Goal: Information Seeking & Learning: Learn about a topic

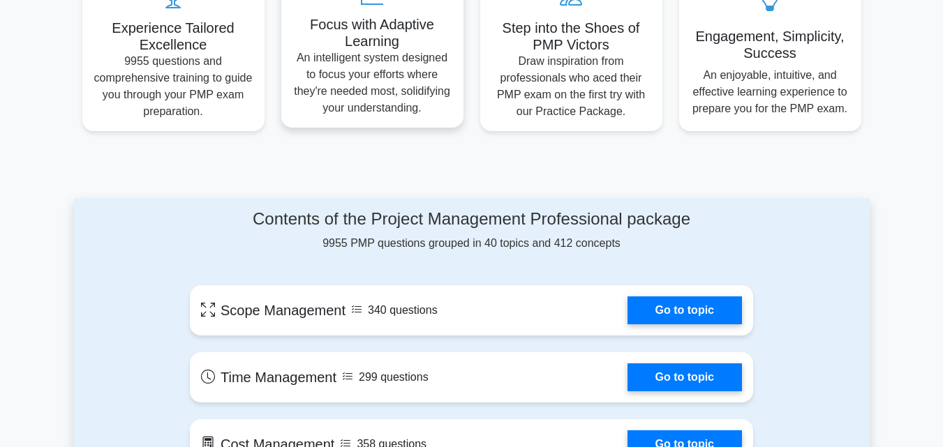
scroll to position [511, 0]
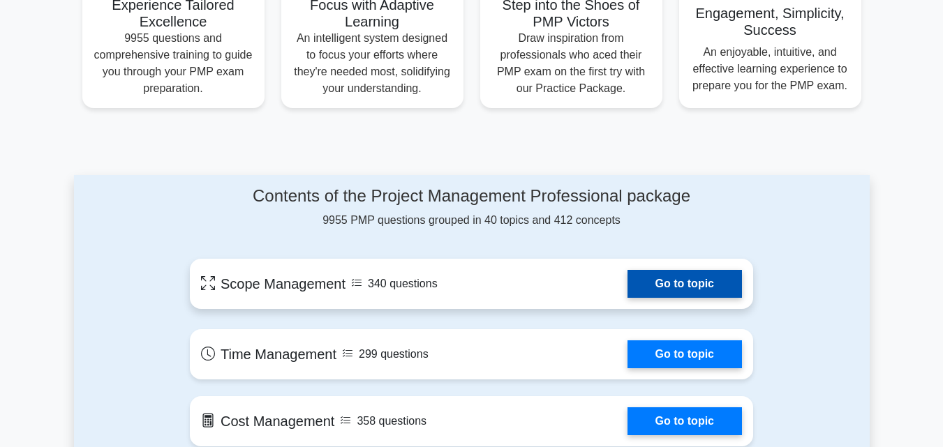
click at [646, 286] on link "Go to topic" at bounding box center [685, 284] width 114 height 28
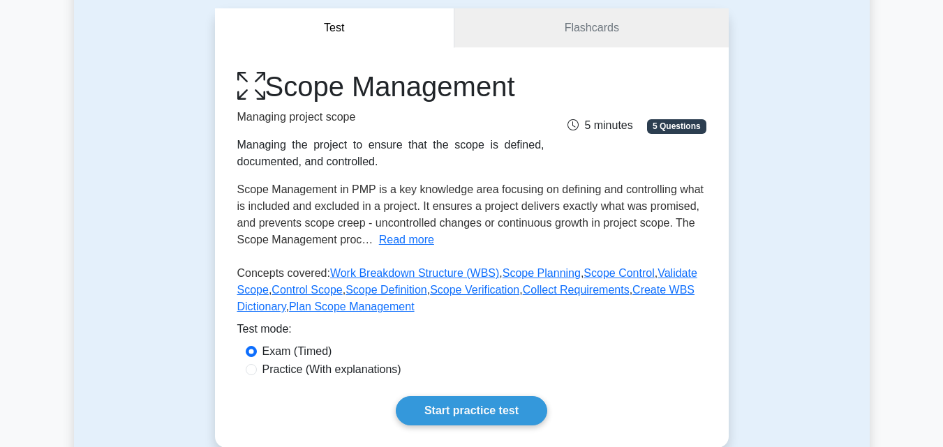
scroll to position [268, 0]
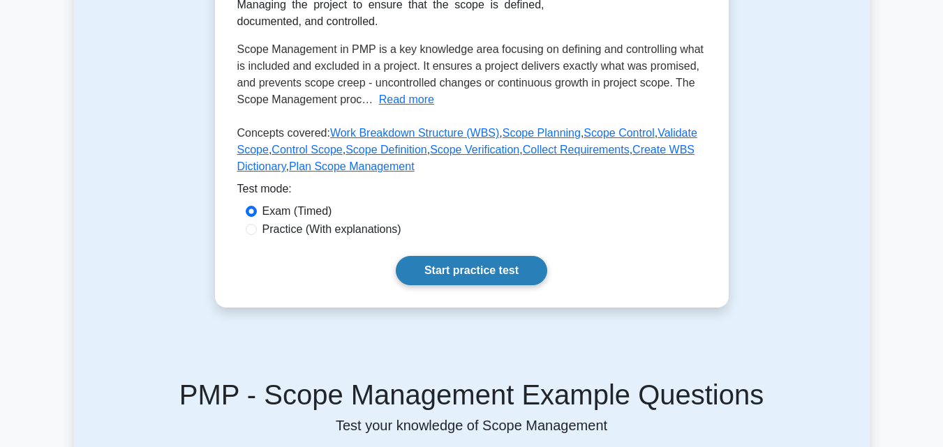
click at [484, 273] on link "Start practice test" at bounding box center [471, 270] width 151 height 29
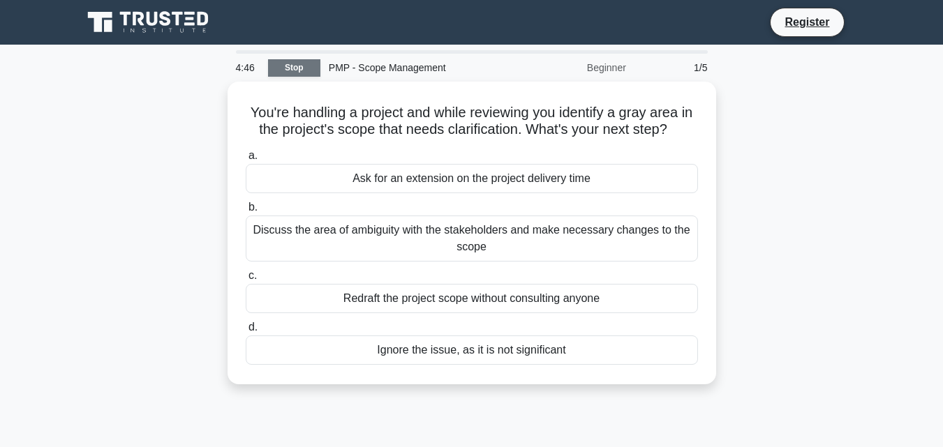
click at [306, 64] on link "Stop" at bounding box center [294, 67] width 52 height 17
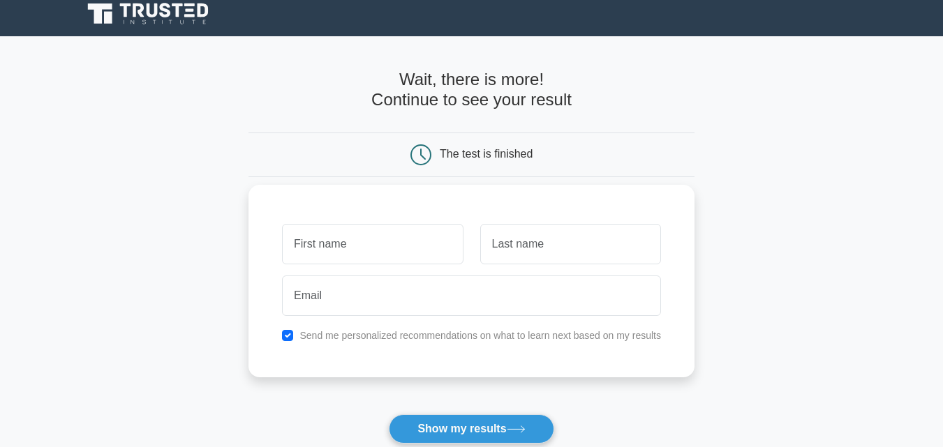
scroll to position [9, 0]
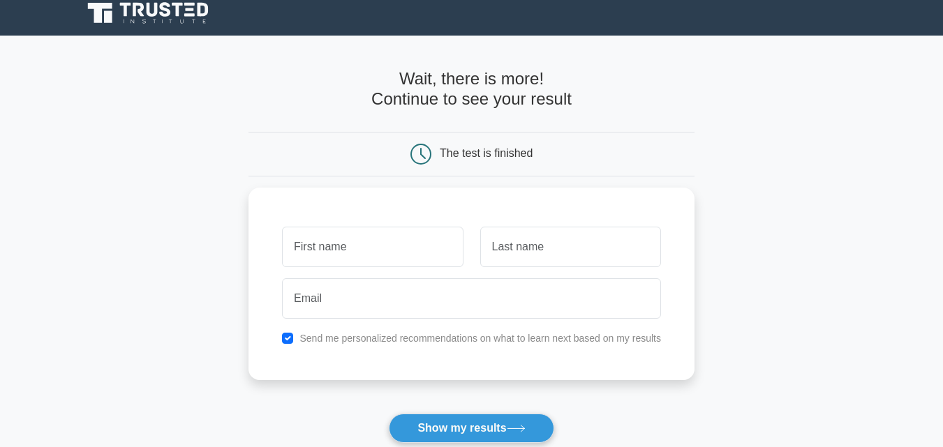
click at [426, 154] on icon at bounding box center [420, 154] width 21 height 21
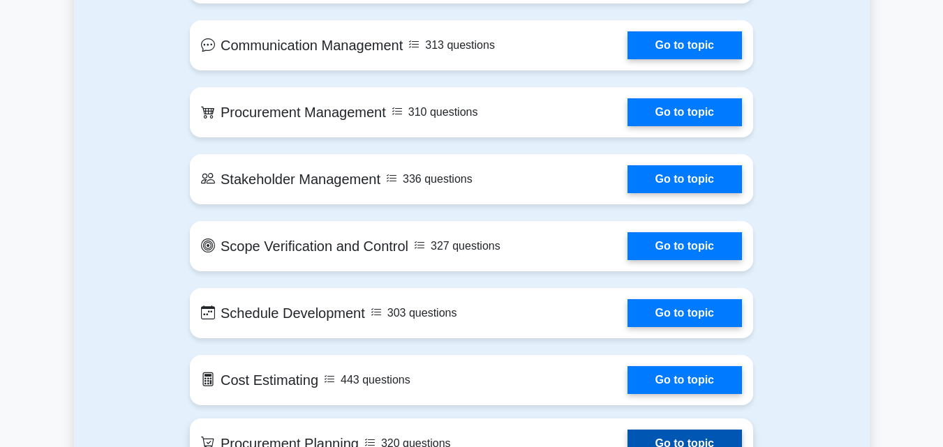
scroll to position [1222, 0]
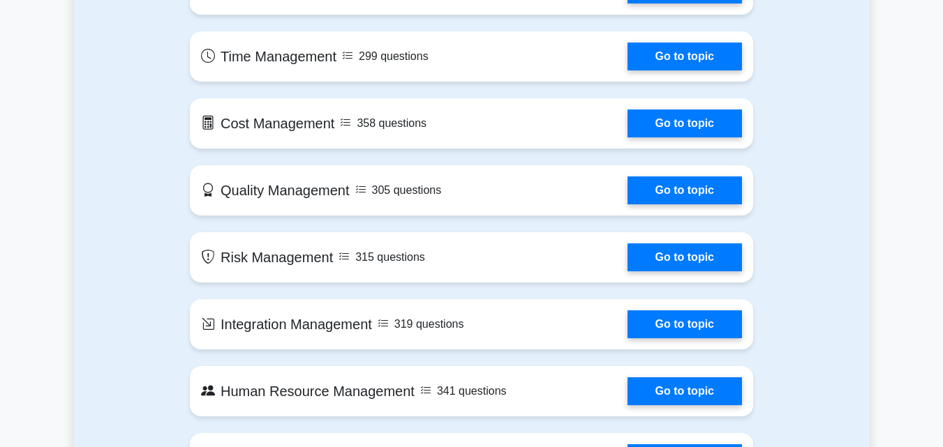
scroll to position [820, 0]
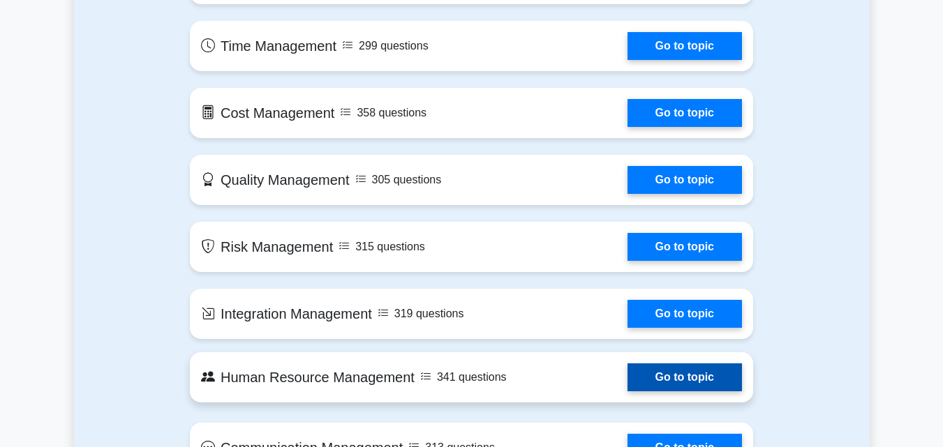
click at [684, 378] on link "Go to topic" at bounding box center [685, 378] width 114 height 28
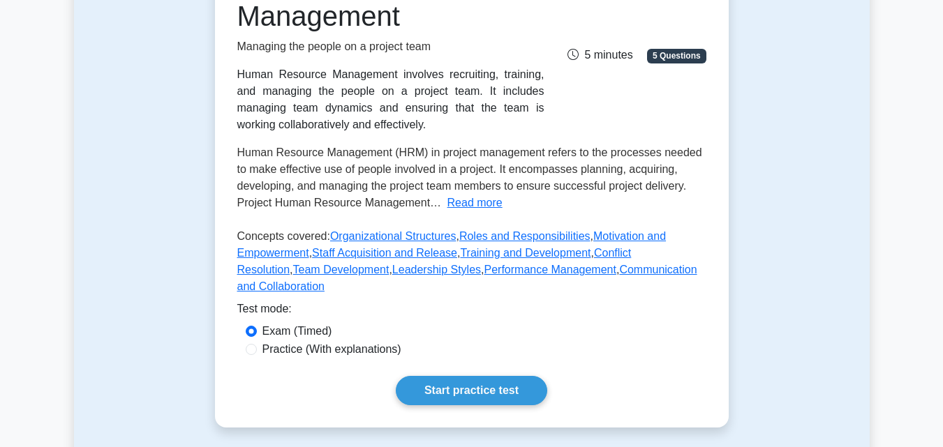
scroll to position [246, 0]
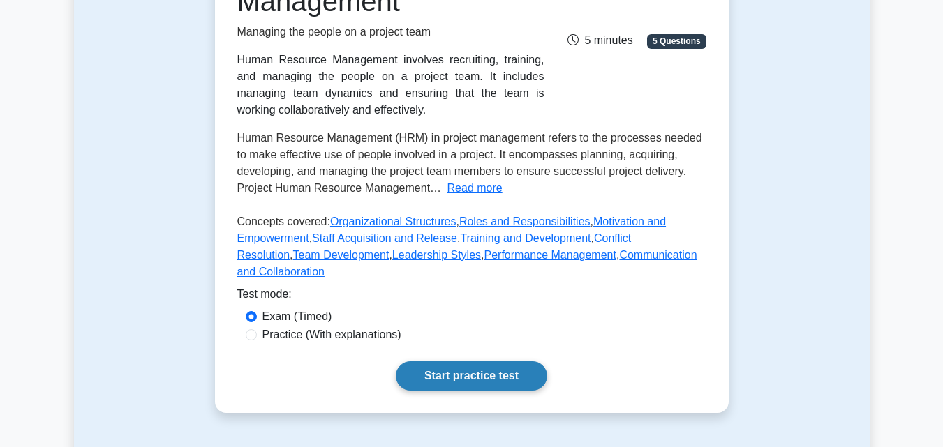
click at [498, 362] on link "Start practice test" at bounding box center [471, 376] width 151 height 29
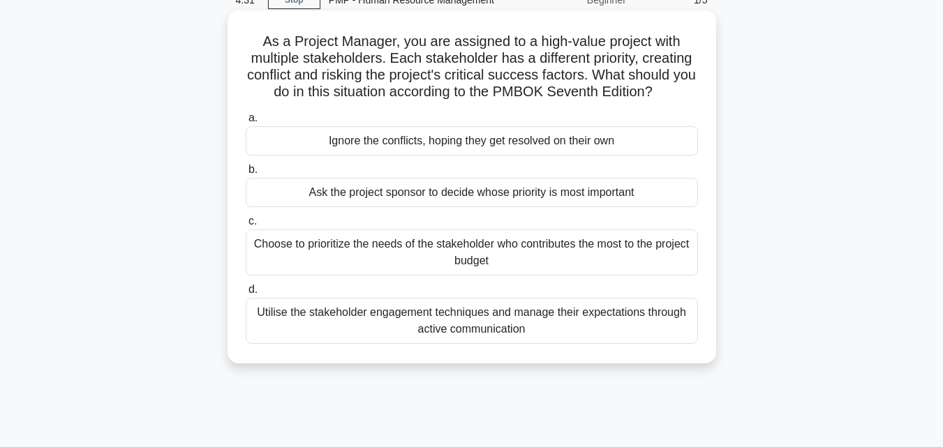
scroll to position [68, 0]
click at [438, 324] on div "Utilise the stakeholder engagement techniques and manage their expectations thr…" at bounding box center [472, 320] width 452 height 46
click at [246, 294] on input "d. Utilise the stakeholder engagement techniques and manage their expectations …" at bounding box center [246, 289] width 0 height 9
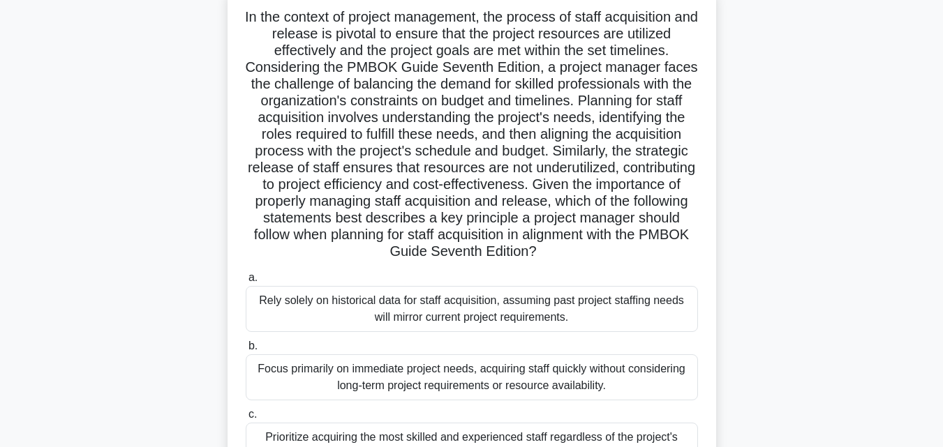
scroll to position [104, 0]
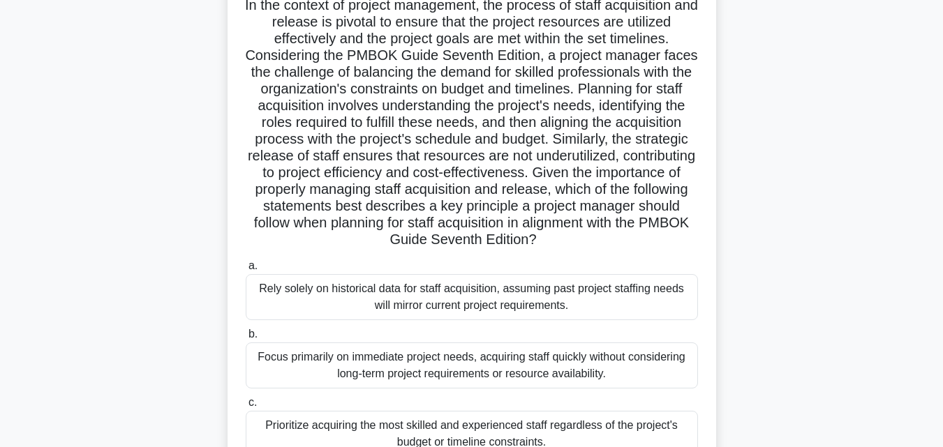
click at [448, 309] on div "Rely solely on historical data for staff acquisition, assuming past project sta…" at bounding box center [472, 297] width 452 height 46
click at [246, 271] on input "a. Rely solely on historical data for staff acquisition, assuming past project …" at bounding box center [246, 266] width 0 height 9
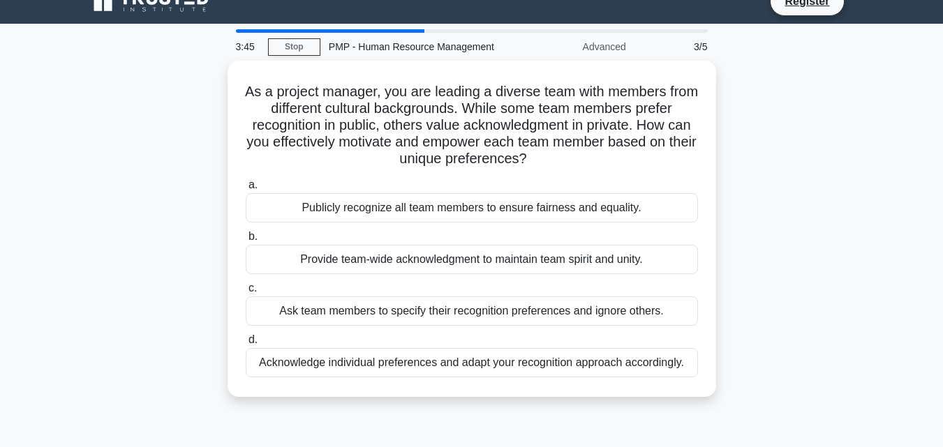
scroll to position [20, 0]
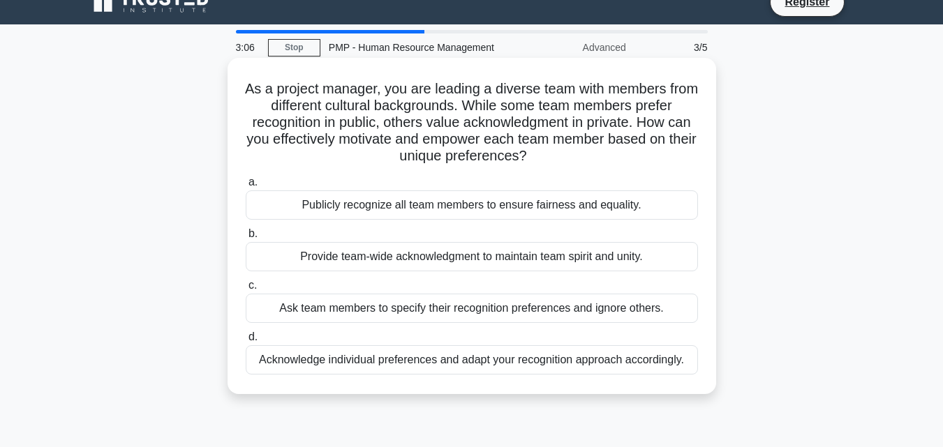
click at [457, 358] on div "Acknowledge individual preferences and adapt your recognition approach accordin…" at bounding box center [472, 360] width 452 height 29
click at [246, 342] on input "d. Acknowledge individual preferences and adapt your recognition approach accor…" at bounding box center [246, 337] width 0 height 9
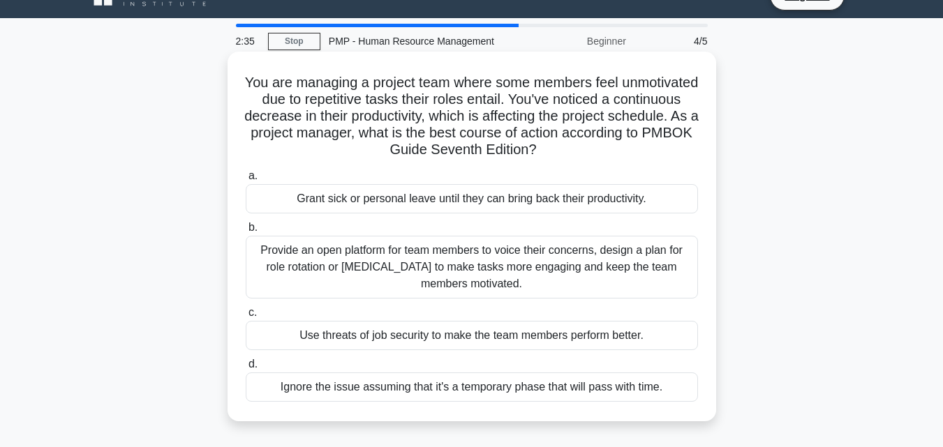
scroll to position [27, 0]
click at [493, 275] on div "Provide an open platform for team members to voice their concerns, design a pla…" at bounding box center [472, 266] width 452 height 63
click at [246, 232] on input "b. Provide an open platform for team members to voice their concerns, design a …" at bounding box center [246, 227] width 0 height 9
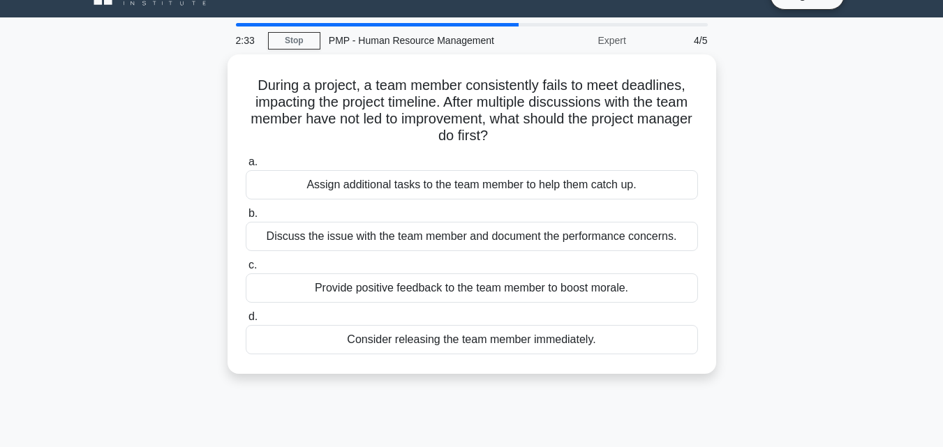
scroll to position [0, 0]
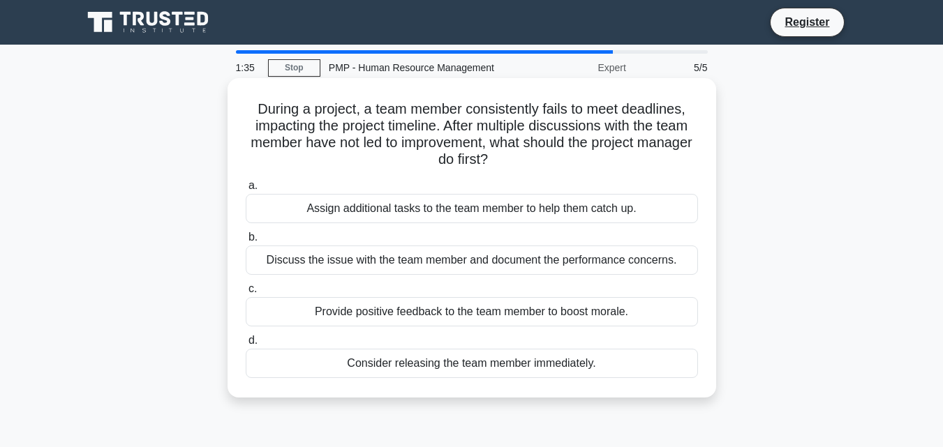
click at [485, 254] on div "Discuss the issue with the team member and document the performance concerns." at bounding box center [472, 260] width 452 height 29
click at [246, 242] on input "b. Discuss the issue with the team member and document the performance concerns." at bounding box center [246, 237] width 0 height 9
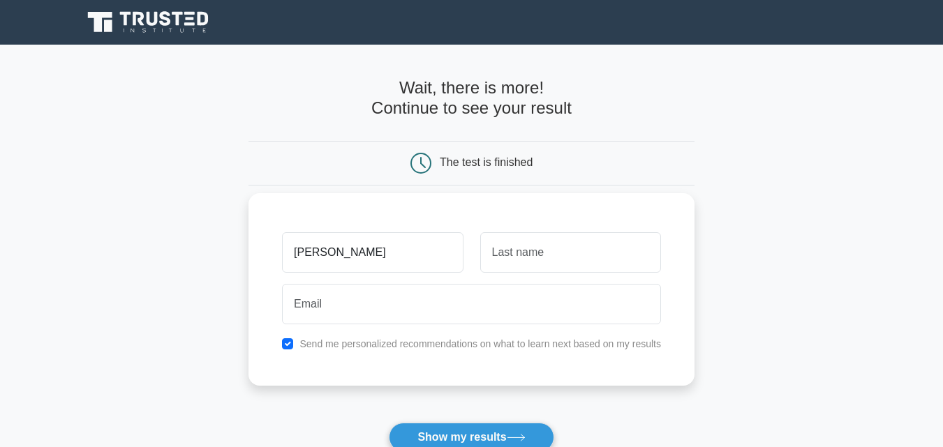
type input "josephine"
click at [522, 253] on input "text" at bounding box center [570, 252] width 181 height 40
type input "penzi"
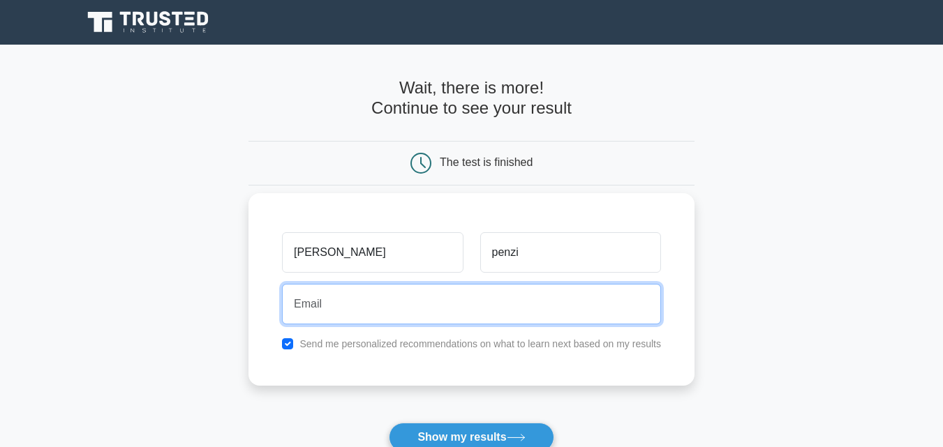
click at [474, 318] on input "email" at bounding box center [471, 304] width 379 height 40
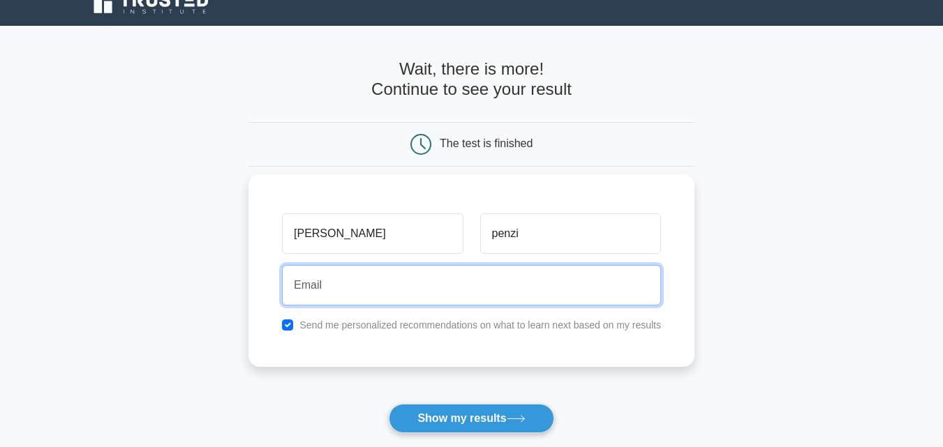
scroll to position [20, 0]
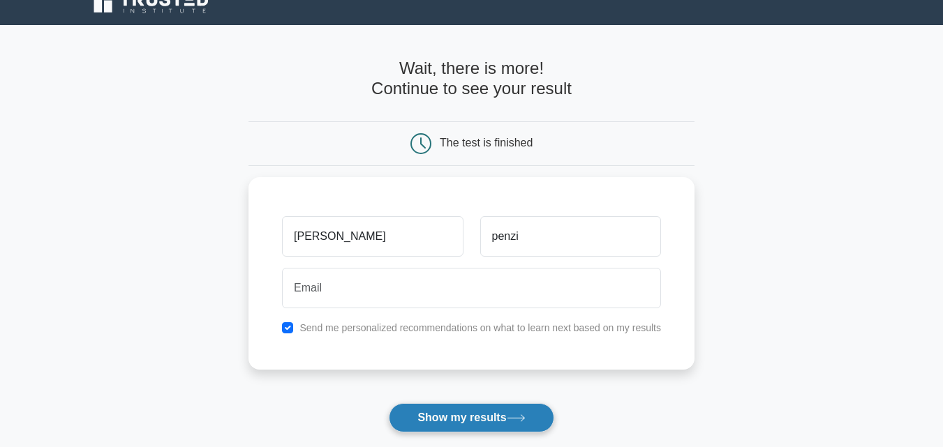
click at [477, 424] on button "Show my results" at bounding box center [471, 417] width 165 height 29
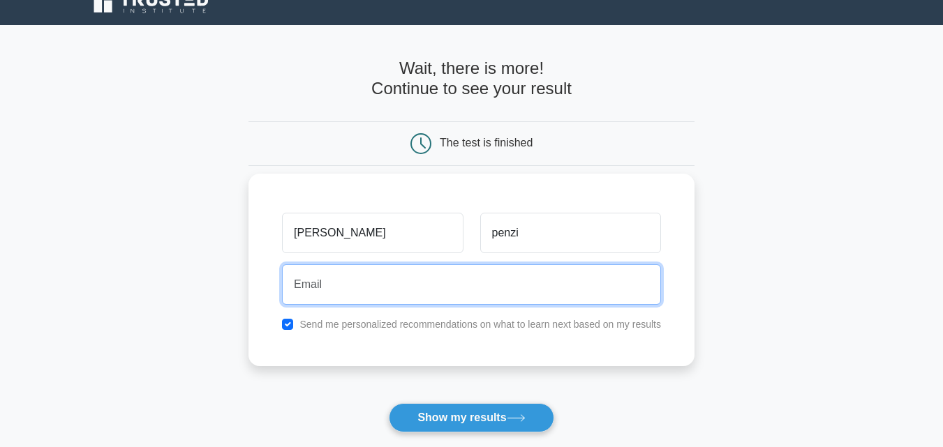
click at [354, 290] on input "email" at bounding box center [471, 285] width 379 height 40
type input "p"
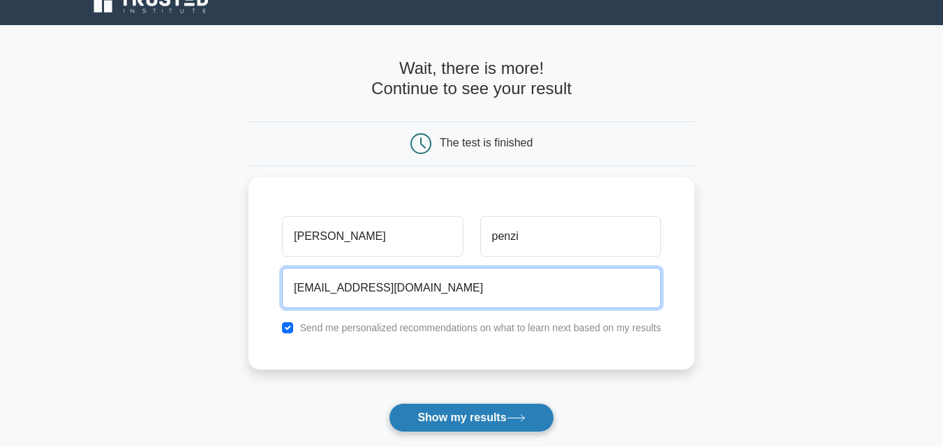
type input "bsnlmr102024@spu.ac.ke"
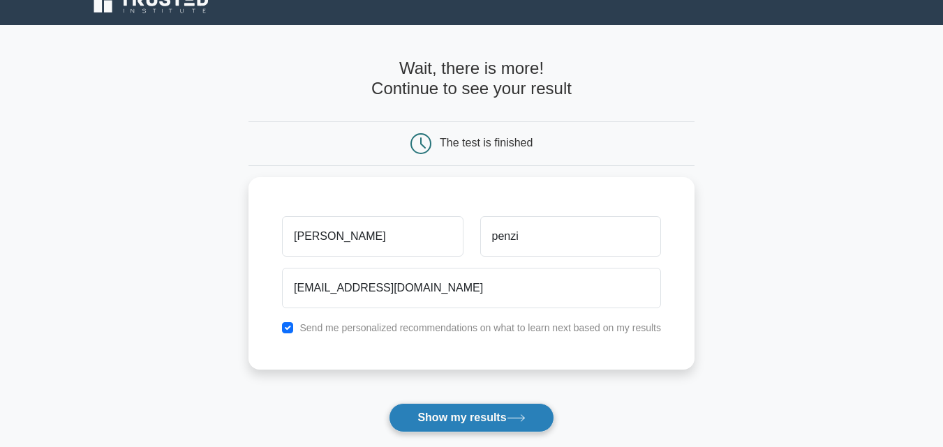
click at [454, 411] on button "Show my results" at bounding box center [471, 417] width 165 height 29
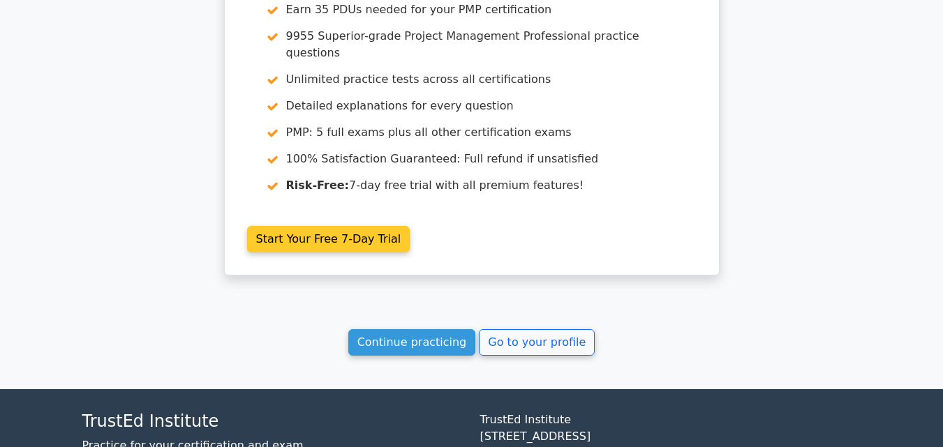
scroll to position [2207, 0]
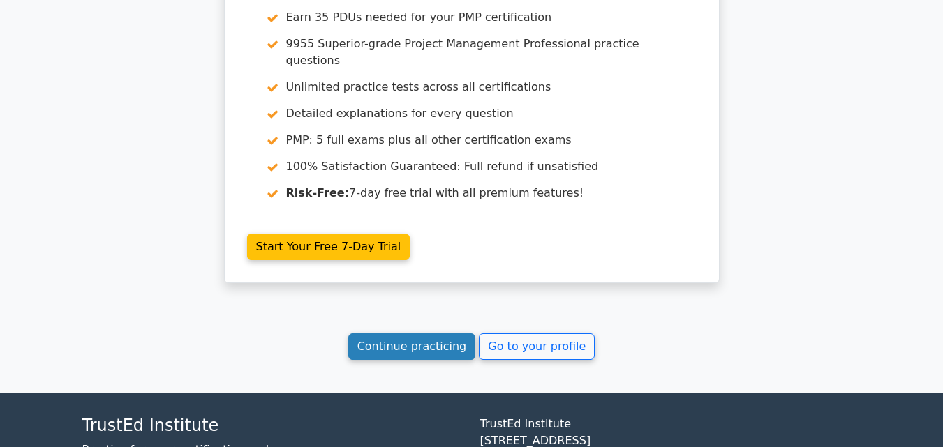
click at [443, 334] on link "Continue practicing" at bounding box center [412, 347] width 128 height 27
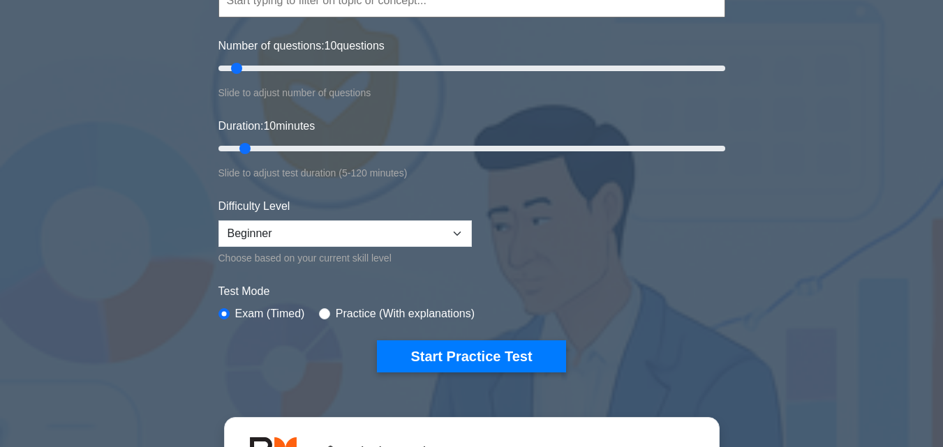
scroll to position [167, 0]
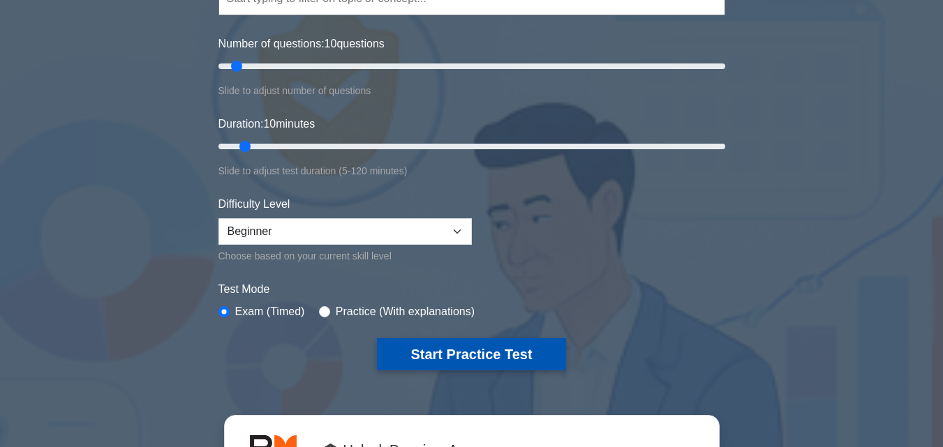
click at [456, 343] on button "Start Practice Test" at bounding box center [471, 355] width 188 height 32
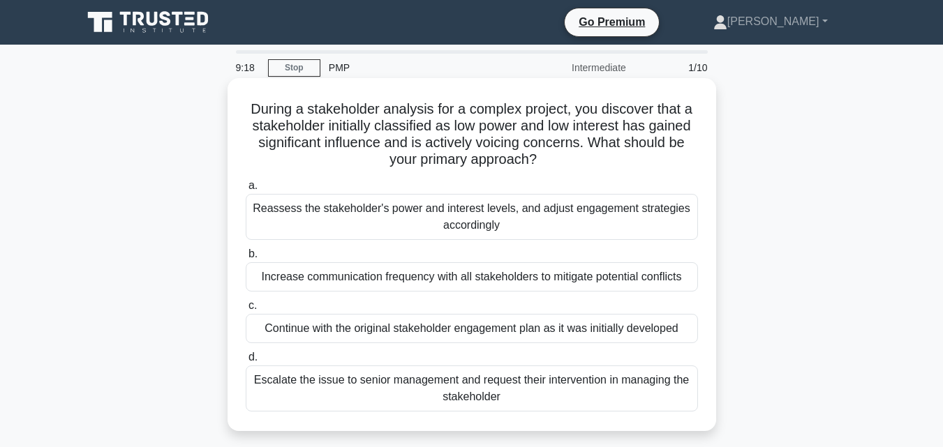
click at [423, 222] on div "Reassess the stakeholder's power and interest levels, and adjust engagement str…" at bounding box center [472, 217] width 452 height 46
click at [246, 191] on input "a. Reassess the stakeholder's power and interest levels, and adjust engagement …" at bounding box center [246, 185] width 0 height 9
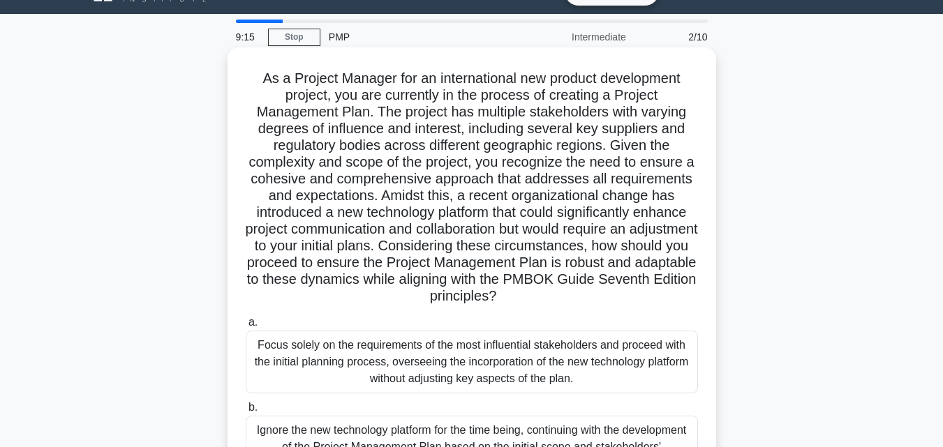
scroll to position [43, 0]
